Goal: Task Accomplishment & Management: Use online tool/utility

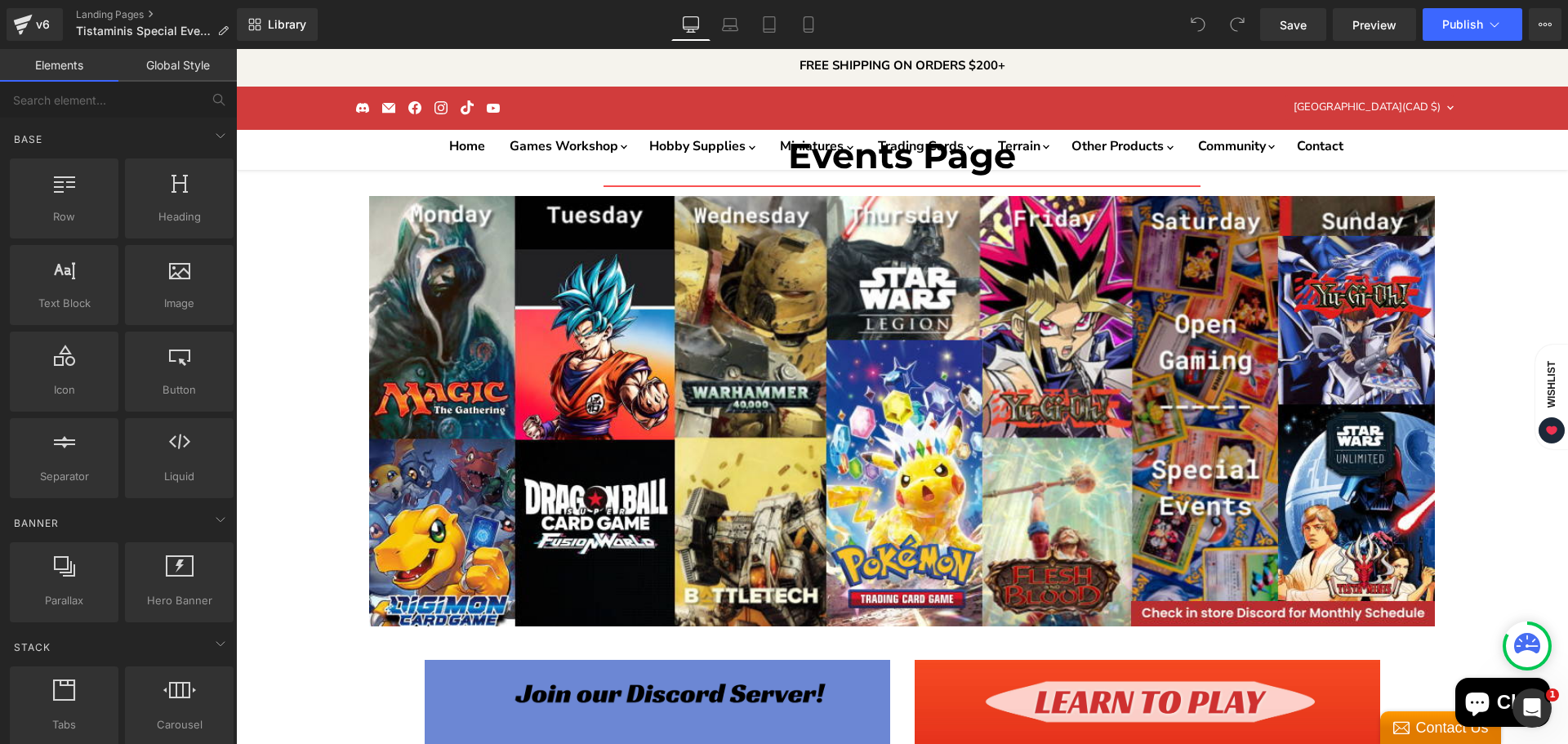
scroll to position [653, 0]
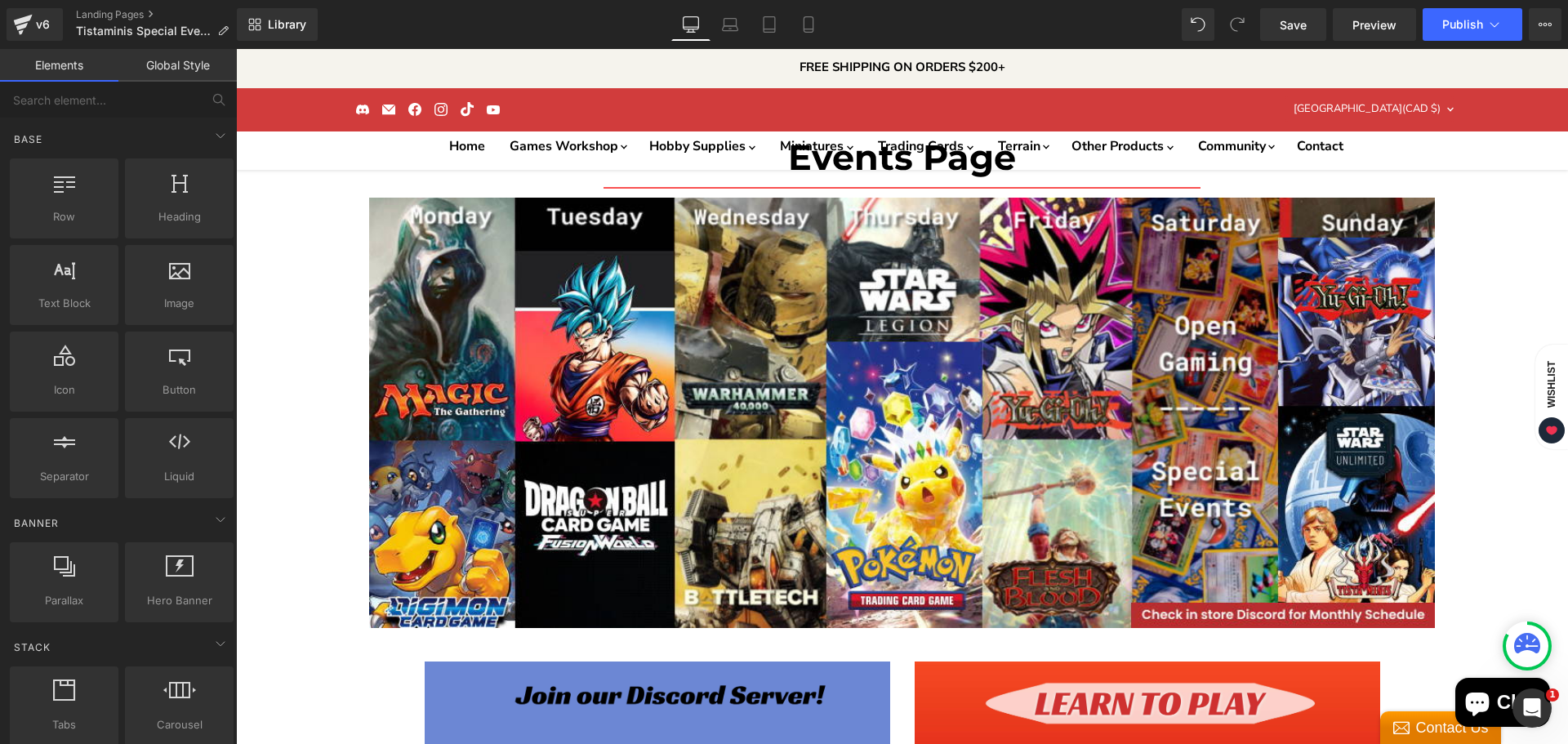
click at [1465, 19] on span "Publish" at bounding box center [1463, 24] width 41 height 13
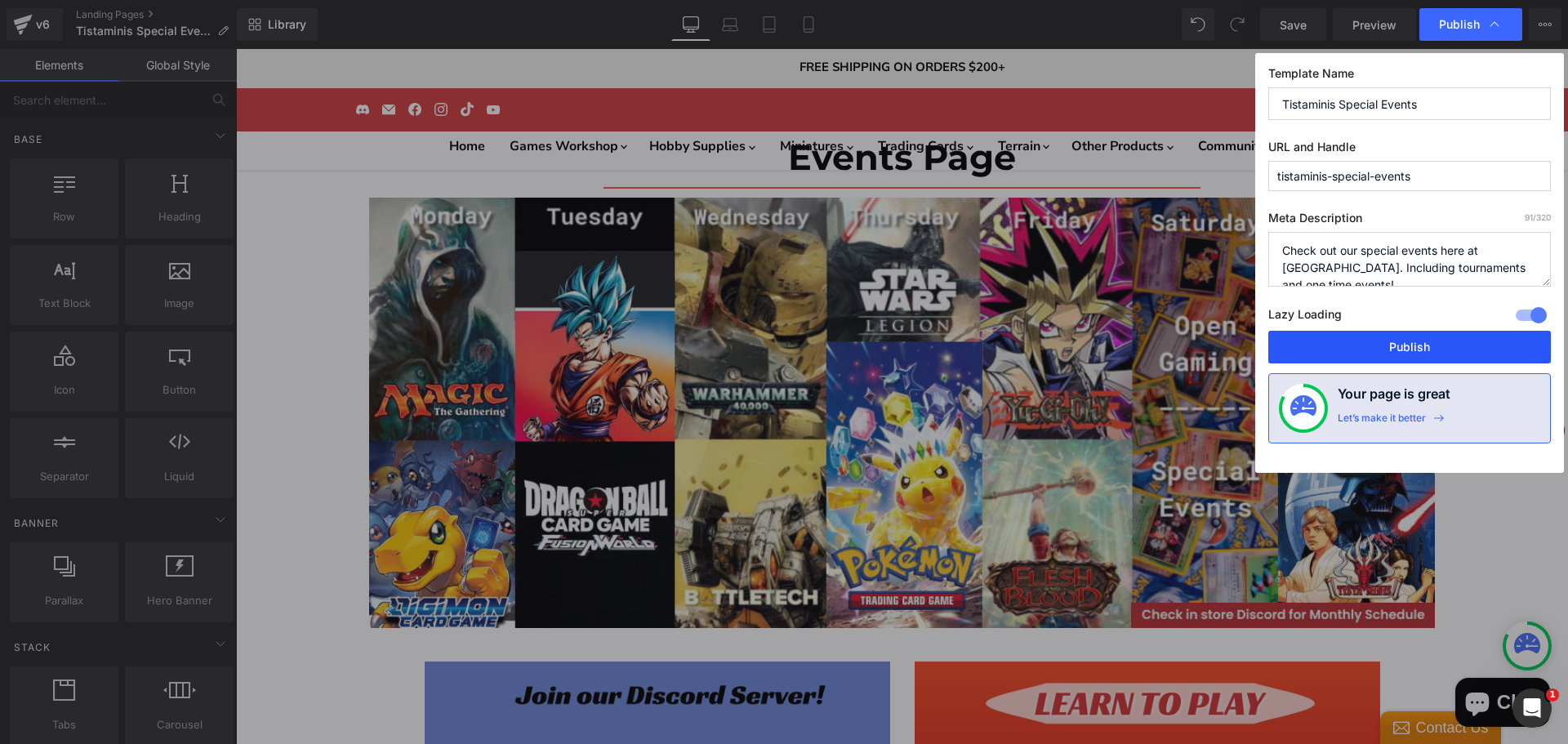
click at [1395, 337] on button "Publish" at bounding box center [1410, 347] width 283 height 32
